Goal: Communication & Community: Ask a question

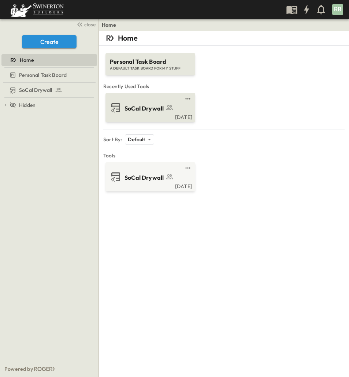
click at [143, 105] on span "SoCal Drywall" at bounding box center [143, 108] width 39 height 8
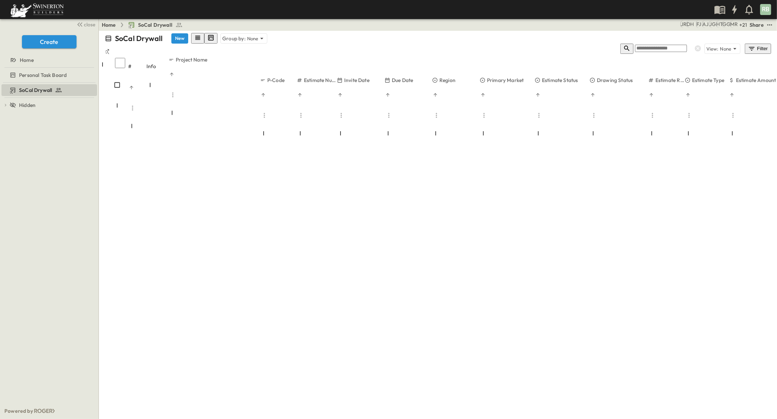
scroll to position [2969, 0]
drag, startPoint x: 258, startPoint y: 53, endPoint x: 309, endPoint y: 57, distance: 50.3
click at [309, 104] on div at bounding box center [239, 114] width 142 height 20
click at [348, 76] on div "Due Date" at bounding box center [458, 90] width 48 height 28
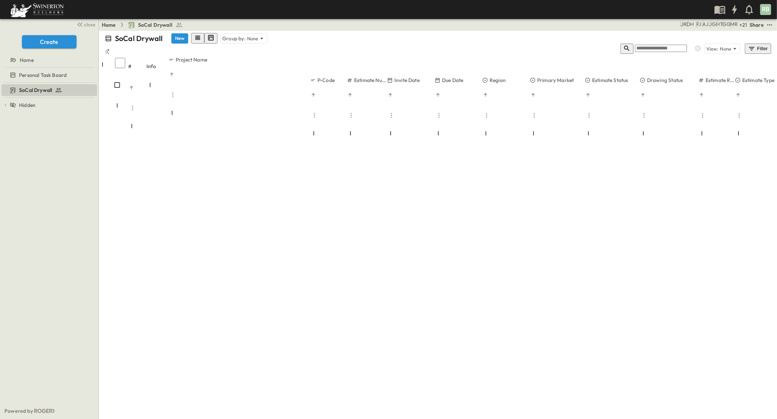
scroll to position [3740, 0]
